Goal: Information Seeking & Learning: Compare options

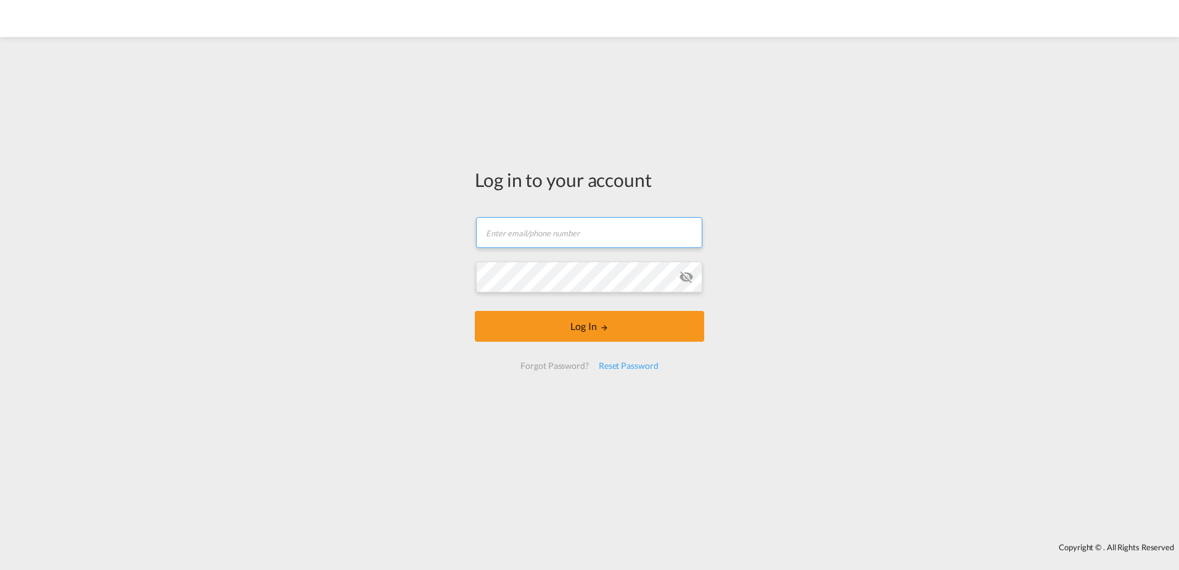
type input "[EMAIL_ADDRESS][DOMAIN_NAME]"
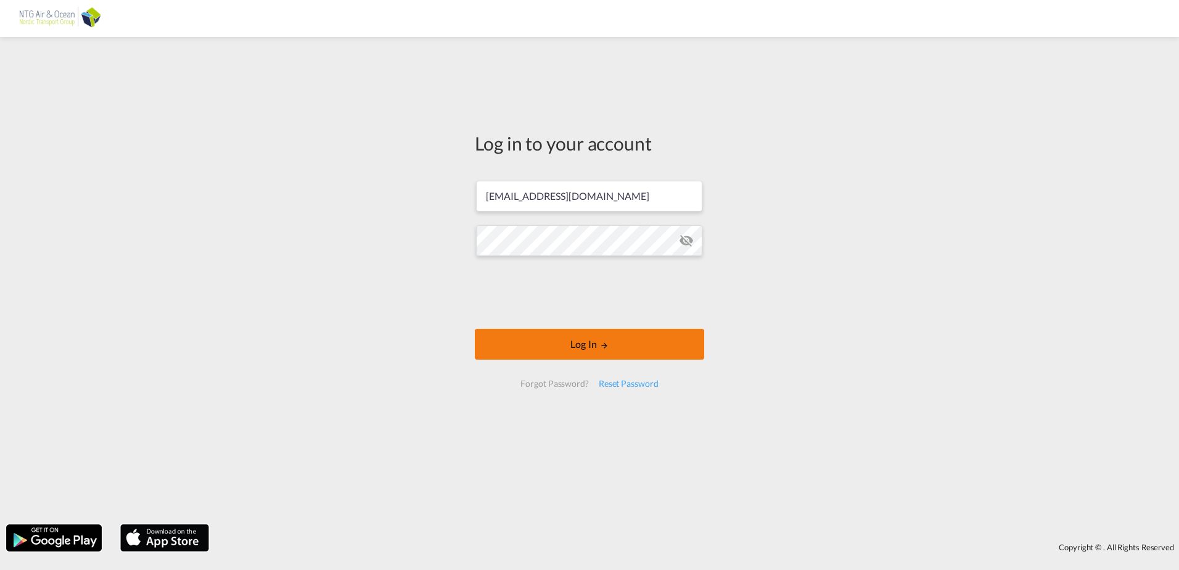
click at [614, 344] on button "Log In" at bounding box center [589, 344] width 229 height 31
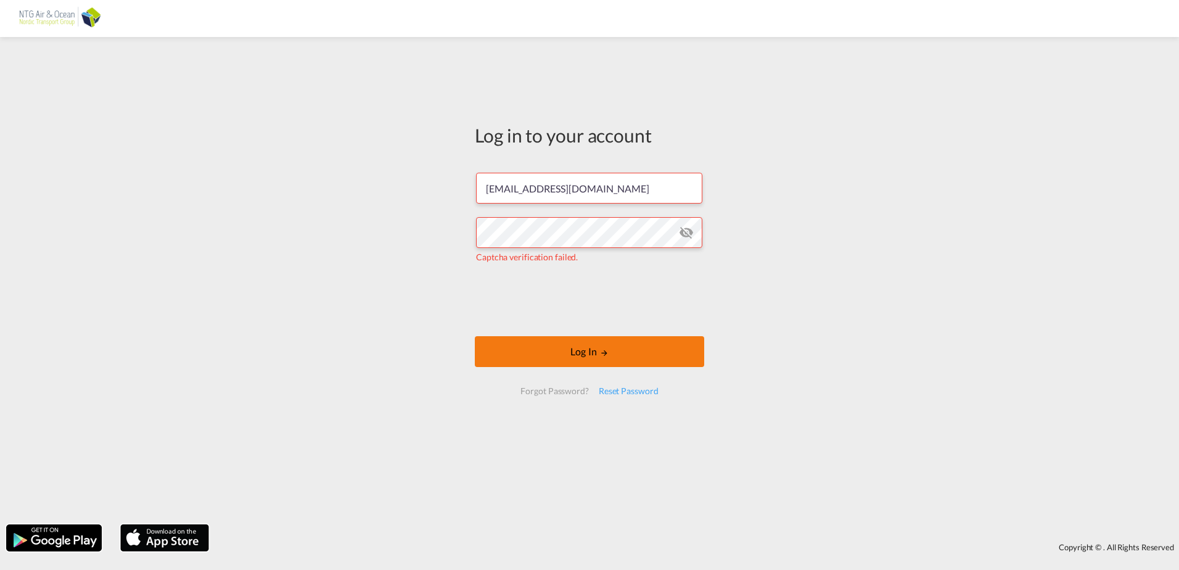
click at [611, 349] on button "Log In" at bounding box center [589, 351] width 229 height 31
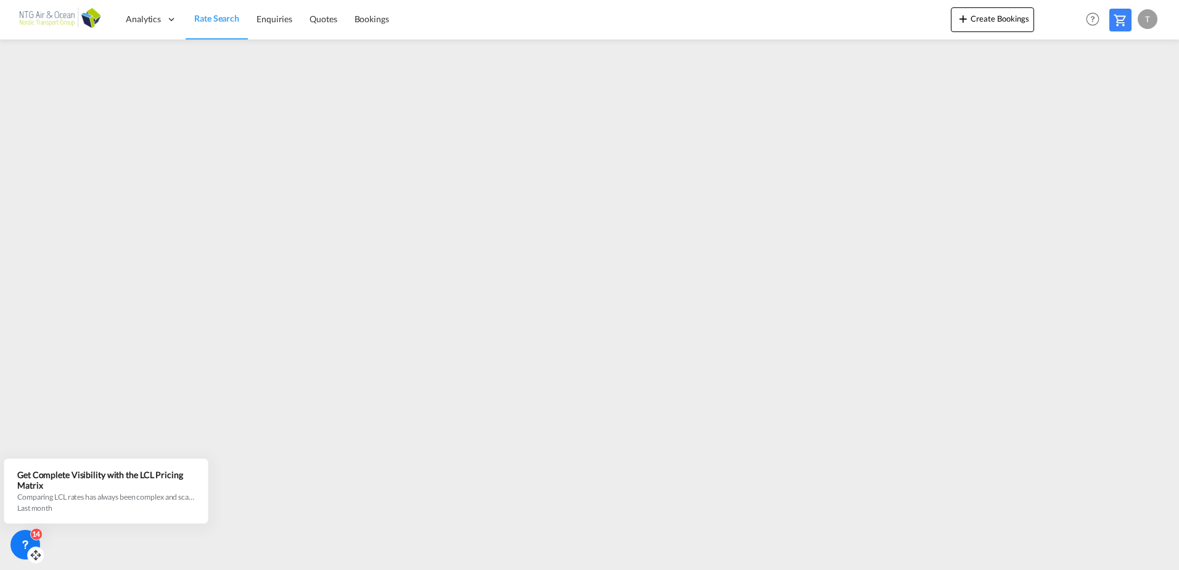
click at [32, 557] on icon at bounding box center [36, 555] width 12 height 12
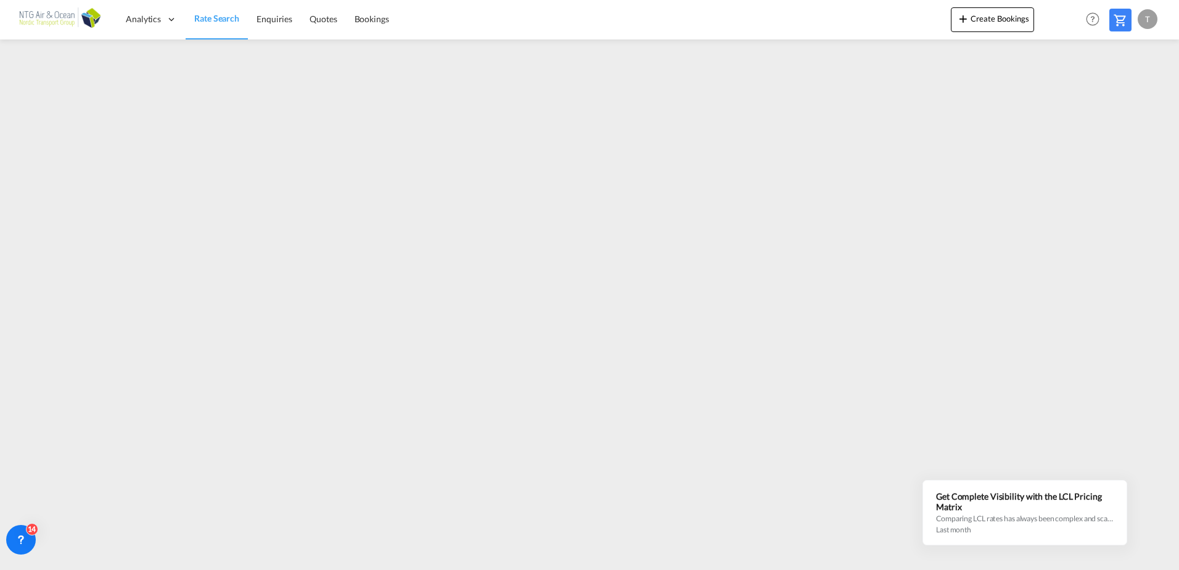
drag, startPoint x: 34, startPoint y: 556, endPoint x: -2, endPoint y: 567, distance: 37.8
click at [0, 567] on html "Analytics Dashboard Rate Search Enquiries Quotes Bookings Analytics" at bounding box center [589, 285] width 1179 height 570
click at [210, 22] on span "Rate Search" at bounding box center [216, 18] width 45 height 10
